Goal: Task Accomplishment & Management: Manage account settings

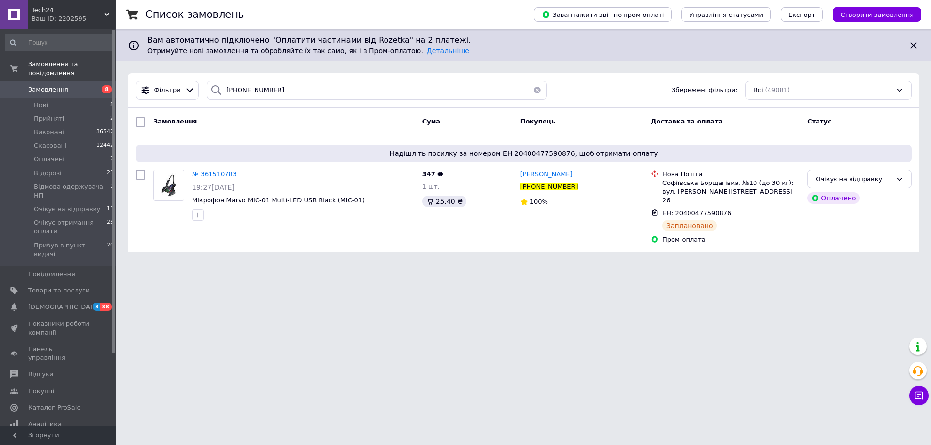
click at [532, 90] on button "button" at bounding box center [536, 90] width 19 height 19
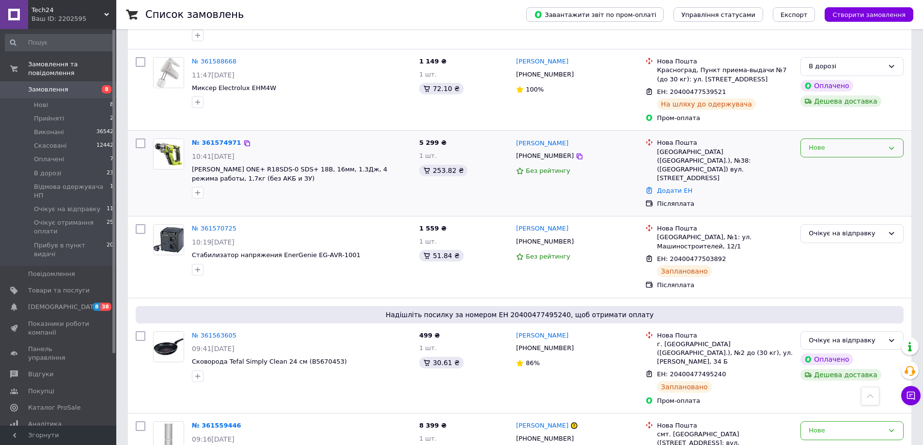
scroll to position [970, 0]
click at [833, 143] on div "Нове" at bounding box center [846, 148] width 75 height 10
click at [850, 195] on li "Скасовано" at bounding box center [852, 204] width 102 height 18
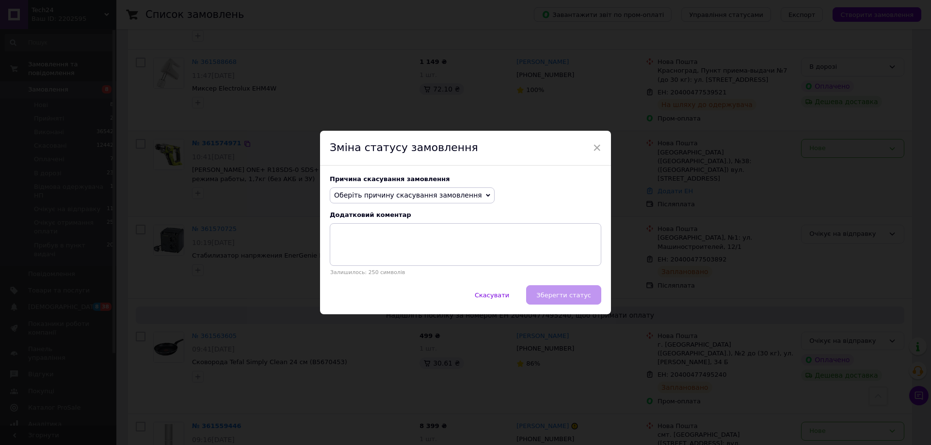
click at [412, 193] on span "Оберіть причину скасування замовлення" at bounding box center [408, 195] width 148 height 8
drag, startPoint x: 382, startPoint y: 215, endPoint x: 441, endPoint y: 244, distance: 66.1
click at [382, 214] on li "Немає в наявності" at bounding box center [412, 214] width 164 height 14
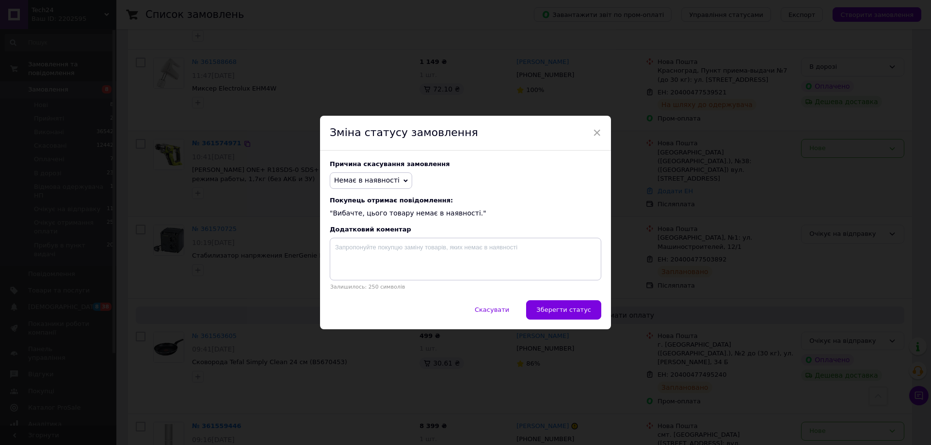
click at [546, 304] on button "Зберегти статус" at bounding box center [563, 310] width 75 height 19
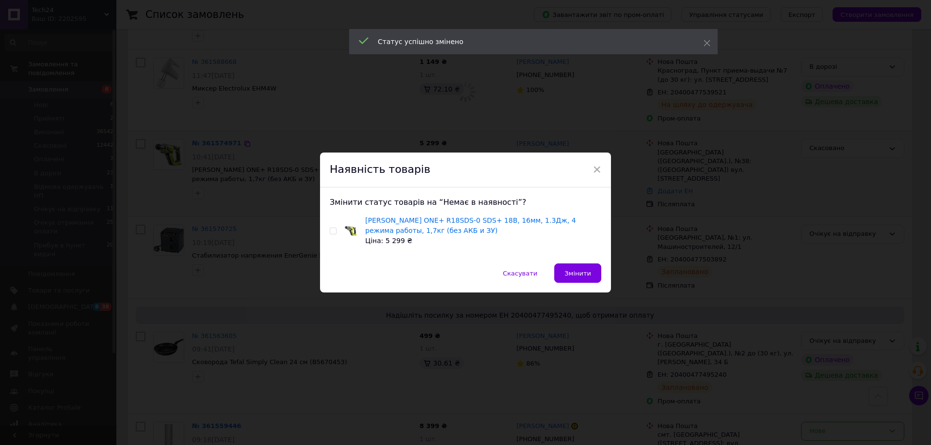
click at [333, 230] on input "checkbox" at bounding box center [333, 231] width 6 height 6
checkbox input "true"
click at [587, 274] on span "Змінити" at bounding box center [577, 273] width 27 height 7
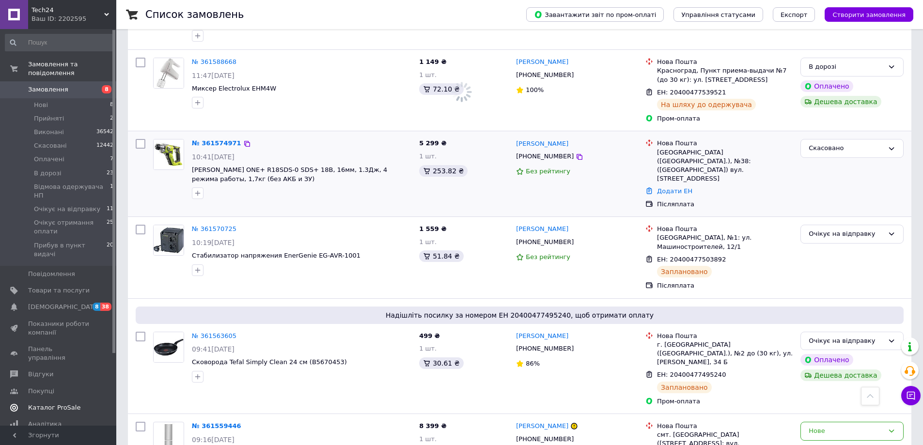
click at [60, 404] on span "Каталог ProSale" at bounding box center [54, 408] width 52 height 9
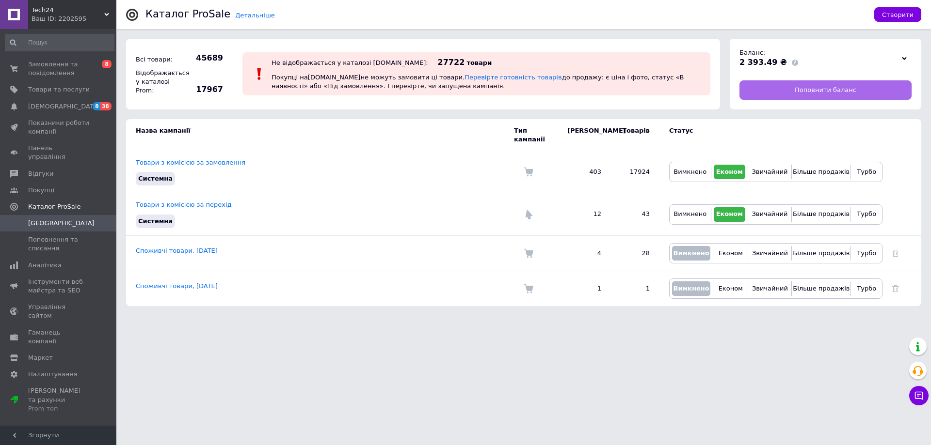
click at [794, 91] on link "Поповнити баланс" at bounding box center [825, 89] width 172 height 19
